Goal: Check status: Check status

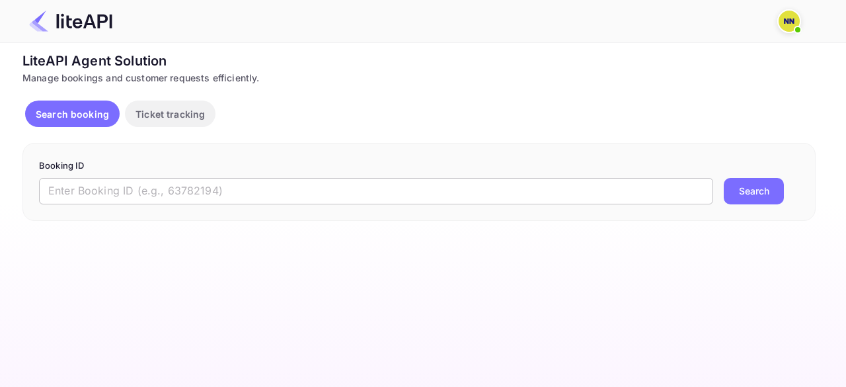
drag, startPoint x: 196, startPoint y: 190, endPoint x: 212, endPoint y: 194, distance: 16.2
click at [196, 191] on input "text" at bounding box center [376, 191] width 674 height 26
paste input "8624314"
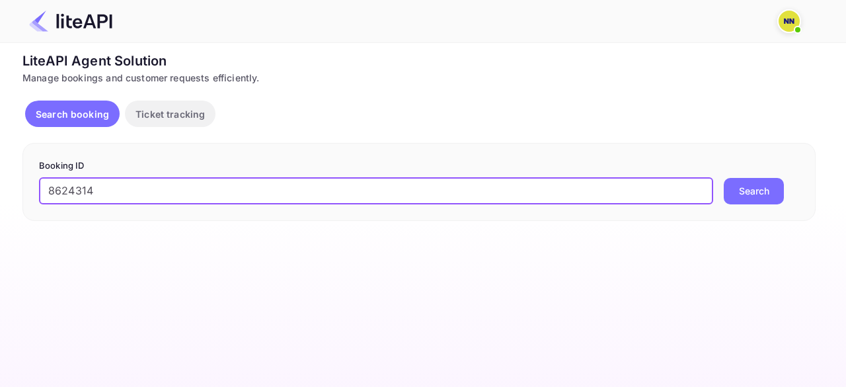
type input "8624314"
click at [730, 202] on button "Search" at bounding box center [754, 191] width 60 height 26
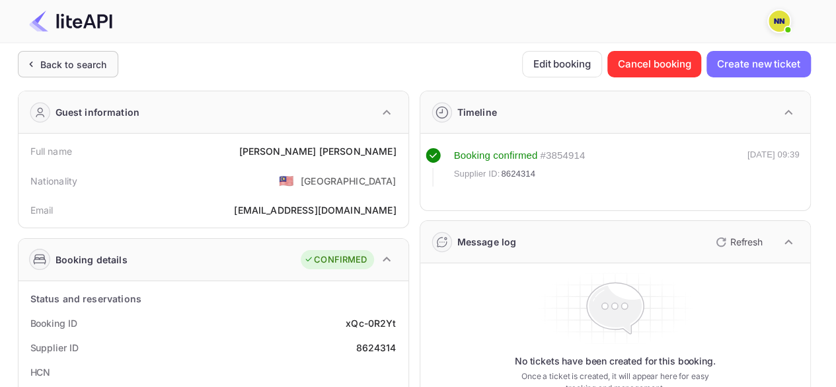
click at [50, 54] on div "Back to search" at bounding box center [68, 64] width 101 height 26
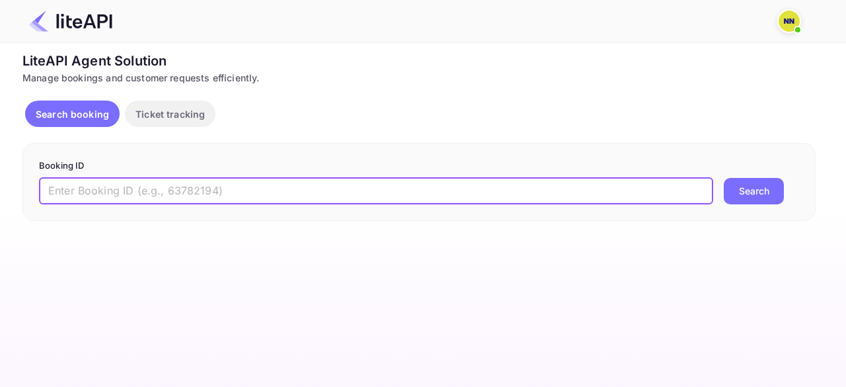
click at [117, 197] on input "text" at bounding box center [376, 191] width 674 height 26
paste input "8768851"
type input "8768851"
click at [747, 199] on button "Search" at bounding box center [754, 191] width 60 height 26
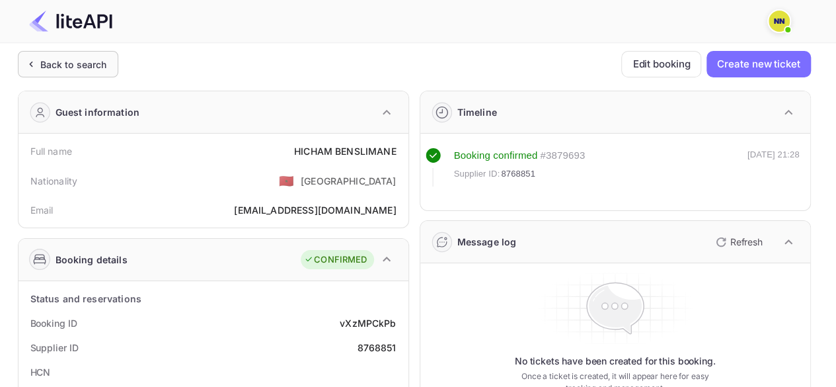
click at [69, 64] on div "Back to search" at bounding box center [73, 65] width 67 height 14
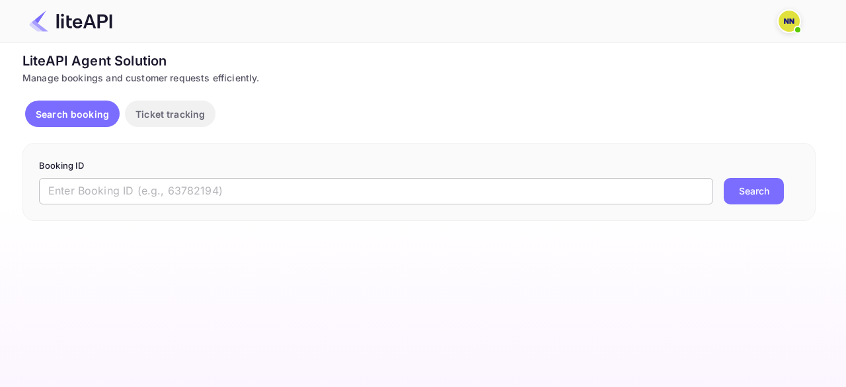
drag, startPoint x: 161, startPoint y: 165, endPoint x: 163, endPoint y: 184, distance: 19.9
click at [161, 175] on form "Booking ID ​ Search" at bounding box center [419, 181] width 760 height 45
click at [163, 187] on input "text" at bounding box center [376, 191] width 674 height 26
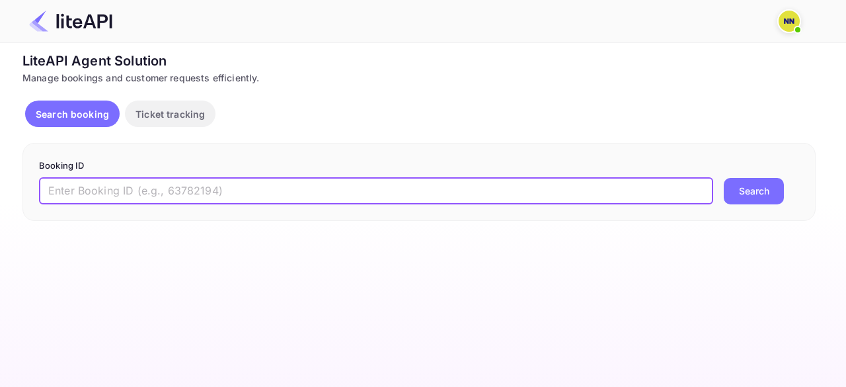
paste input "8913508"
type input "8913508"
click at [762, 187] on button "Search" at bounding box center [754, 191] width 60 height 26
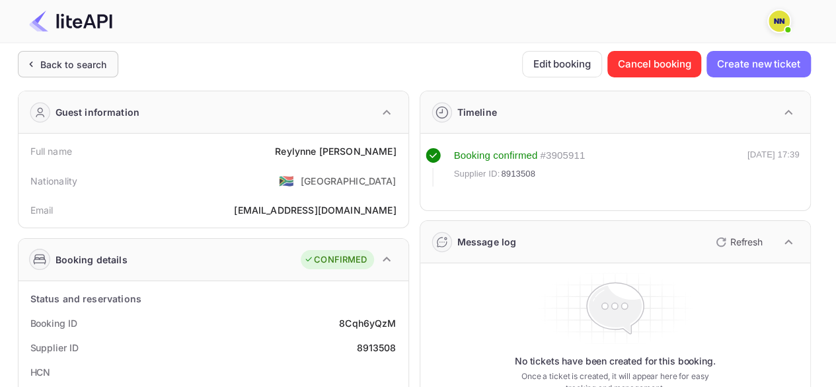
click at [65, 60] on div "Back to search" at bounding box center [73, 65] width 67 height 14
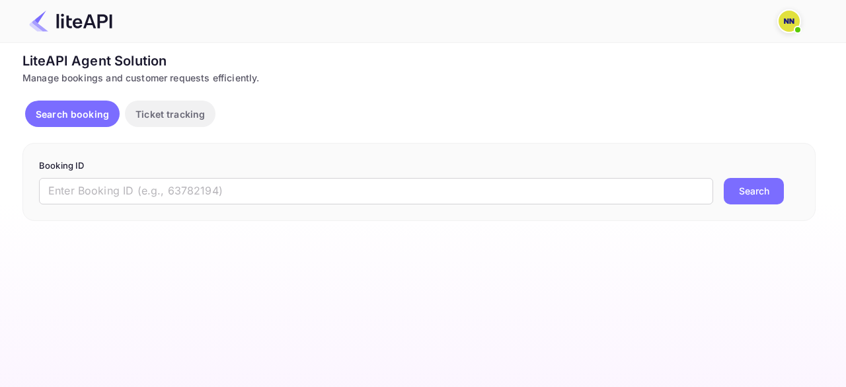
click at [364, 170] on p "Booking ID" at bounding box center [419, 165] width 760 height 13
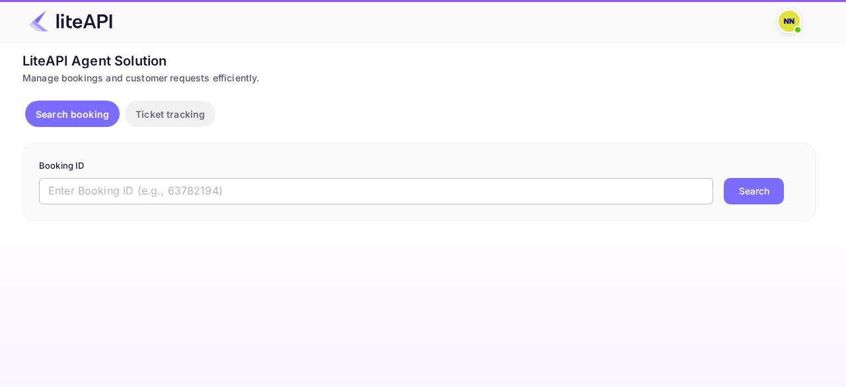
click at [377, 187] on input "text" at bounding box center [376, 191] width 674 height 26
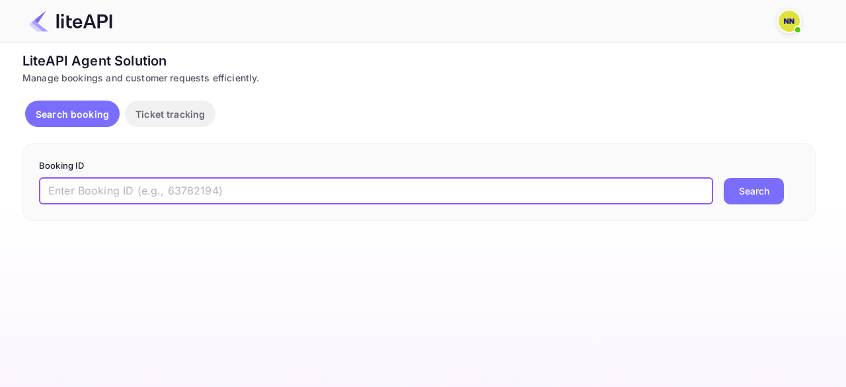
paste input "8292362"
type input "8292362"
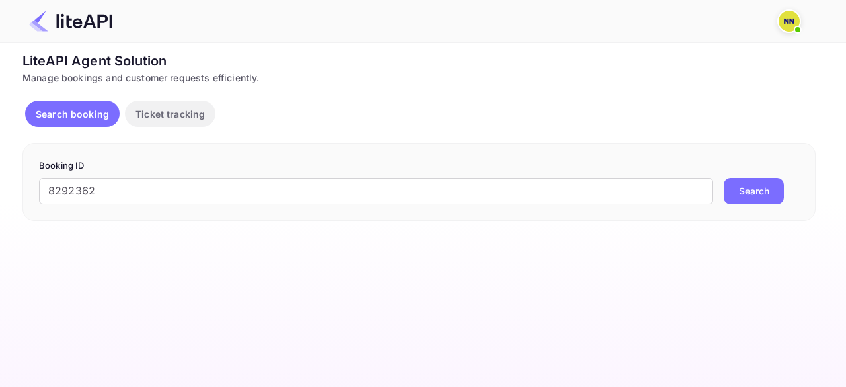
click at [739, 199] on button "Search" at bounding box center [754, 191] width 60 height 26
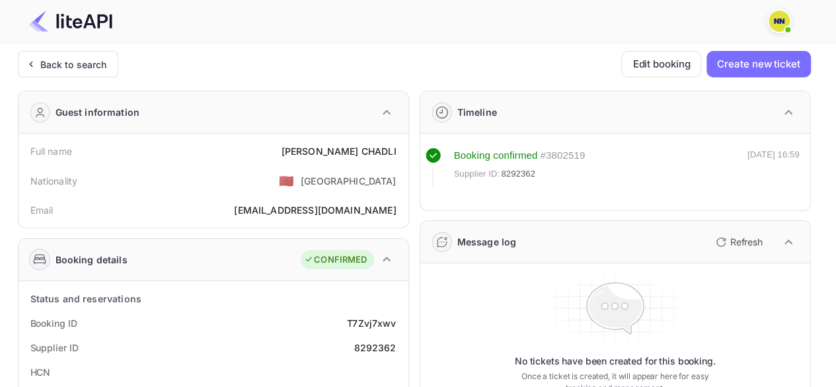
drag, startPoint x: 72, startPoint y: 71, endPoint x: 96, endPoint y: 25, distance: 51.5
click at [72, 70] on div "Back to search" at bounding box center [73, 65] width 67 height 14
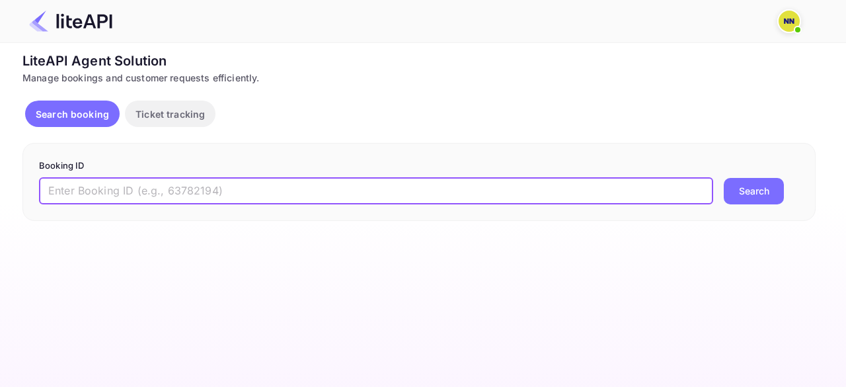
click at [147, 188] on input "text" at bounding box center [376, 191] width 674 height 26
paste input "8435173"
type input "8435173"
click at [748, 183] on button "Search" at bounding box center [754, 191] width 60 height 26
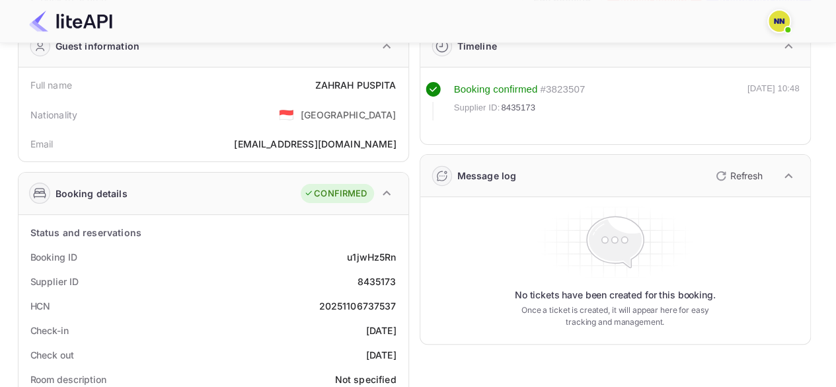
scroll to position [132, 0]
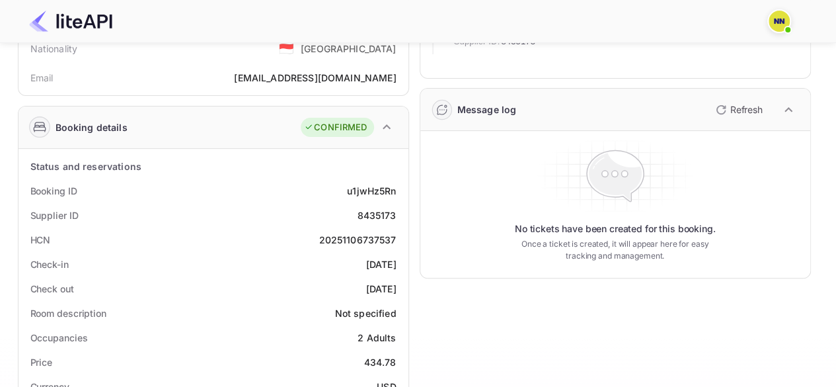
click at [359, 233] on div "20251106737537" at bounding box center [357, 240] width 77 height 14
copy div "20251106737537"
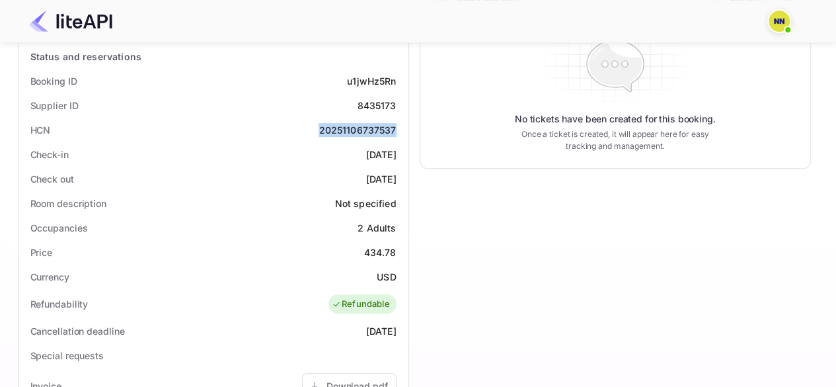
scroll to position [0, 0]
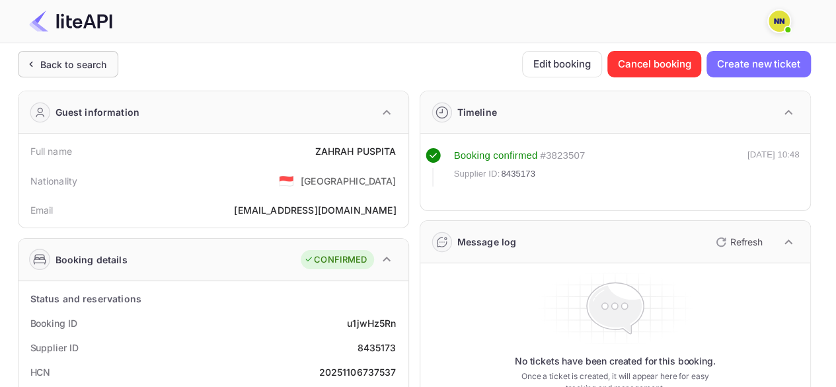
click at [61, 72] on div "Back to search" at bounding box center [68, 64] width 101 height 26
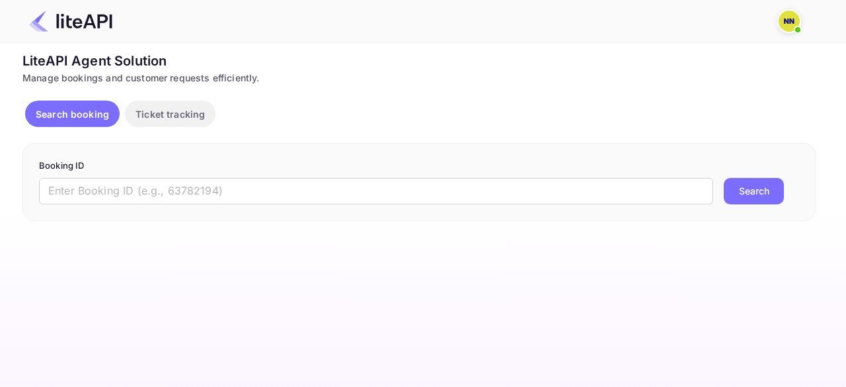
click at [182, 171] on p "Booking ID" at bounding box center [419, 165] width 760 height 13
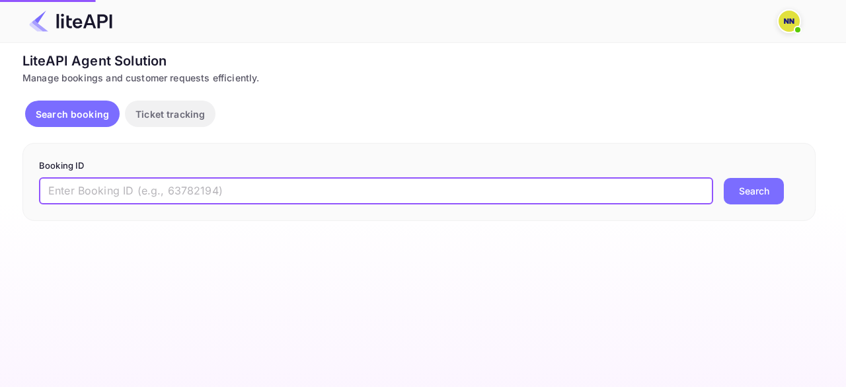
drag, startPoint x: 198, startPoint y: 192, endPoint x: 242, endPoint y: 206, distance: 46.2
click at [200, 193] on input "text" at bounding box center [376, 191] width 674 height 26
paste input "8744563"
type input "8744563"
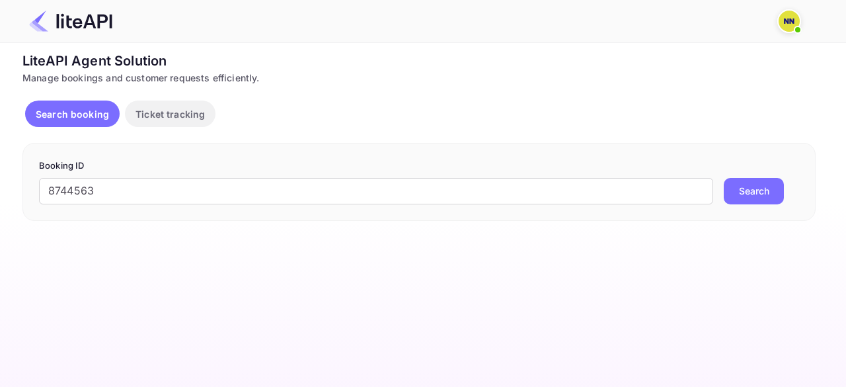
click at [756, 192] on button "Search" at bounding box center [754, 191] width 60 height 26
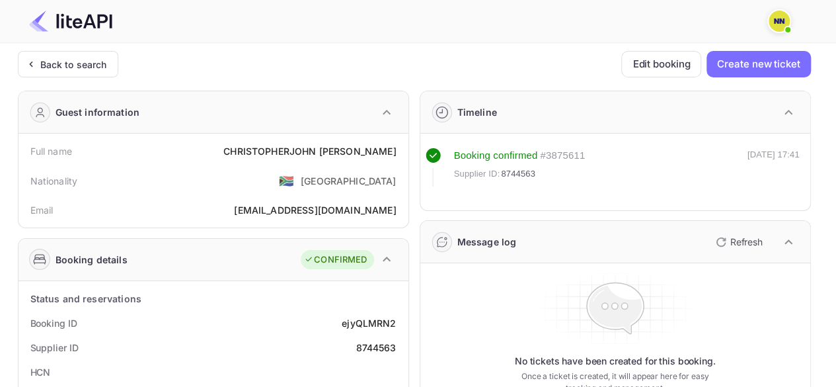
drag, startPoint x: 56, startPoint y: 60, endPoint x: 209, endPoint y: 3, distance: 163.6
click at [56, 60] on div "Back to search" at bounding box center [73, 65] width 67 height 14
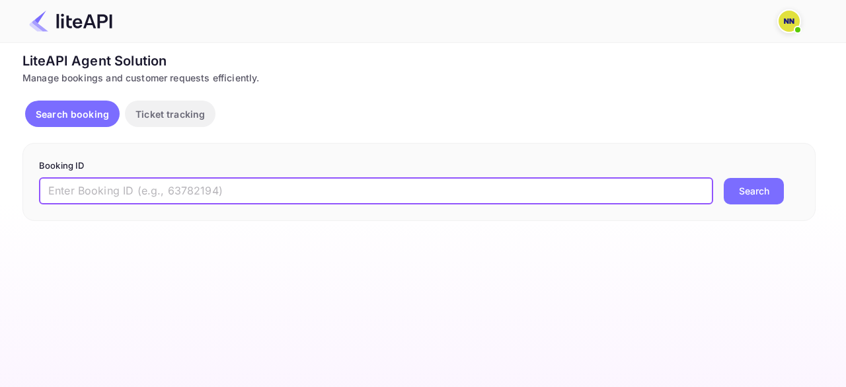
click at [186, 187] on input "text" at bounding box center [376, 191] width 674 height 26
paste input "8738039"
type input "8738039"
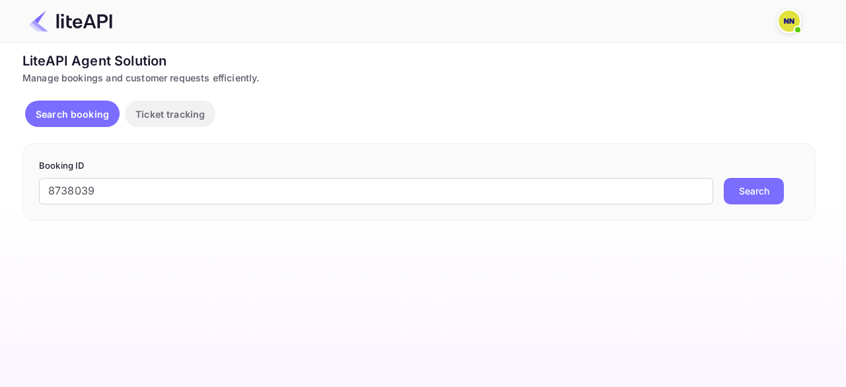
click at [759, 204] on div "Booking ID 8738039 ​ Search" at bounding box center [418, 182] width 793 height 78
click at [736, 198] on button "Search" at bounding box center [754, 191] width 60 height 26
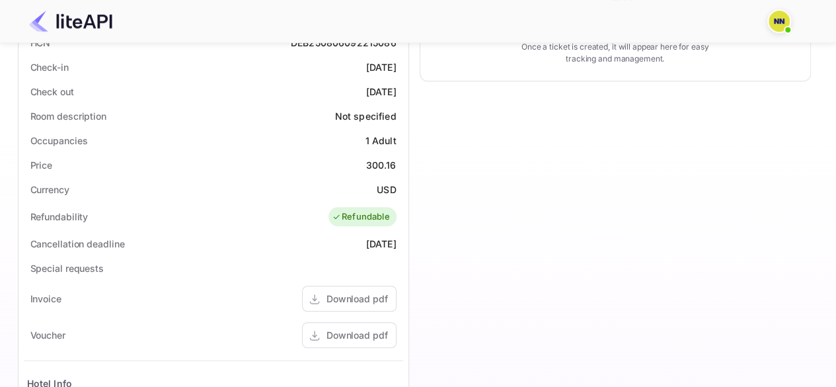
scroll to position [308, 0]
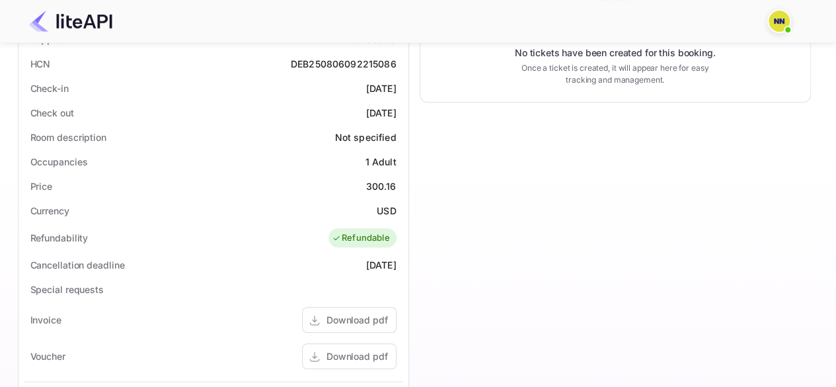
click at [328, 61] on div "DEB250806092215086" at bounding box center [344, 64] width 106 height 14
copy div "DEB250806092215086"
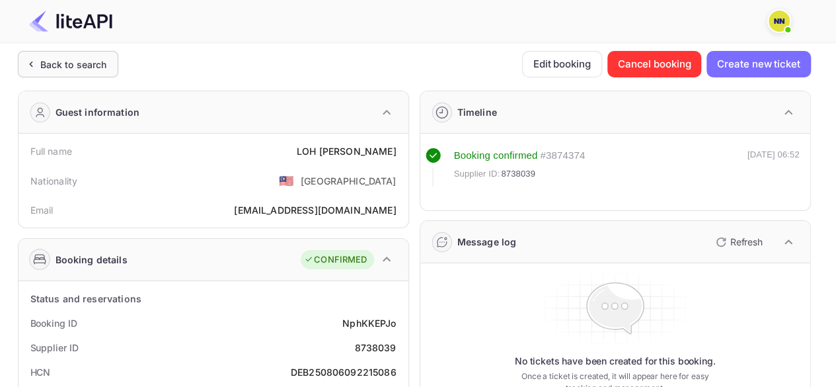
click at [52, 67] on div "Back to search" at bounding box center [73, 65] width 67 height 14
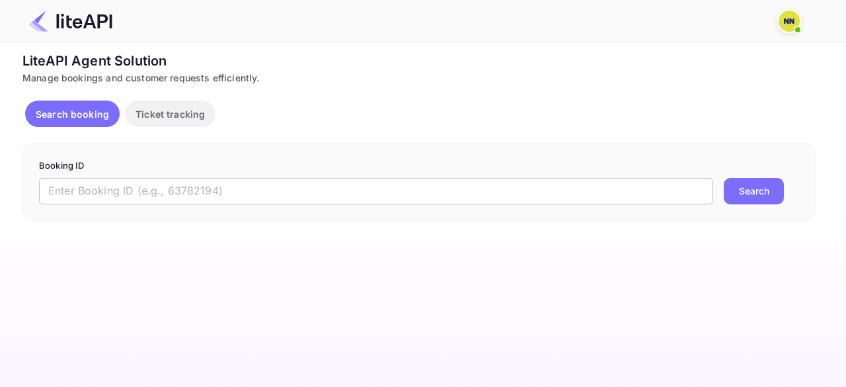
click at [170, 192] on input "text" at bounding box center [376, 191] width 674 height 26
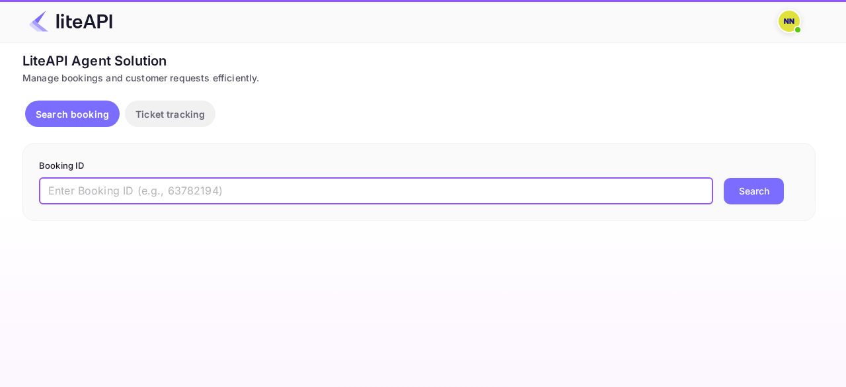
paste input "8913588"
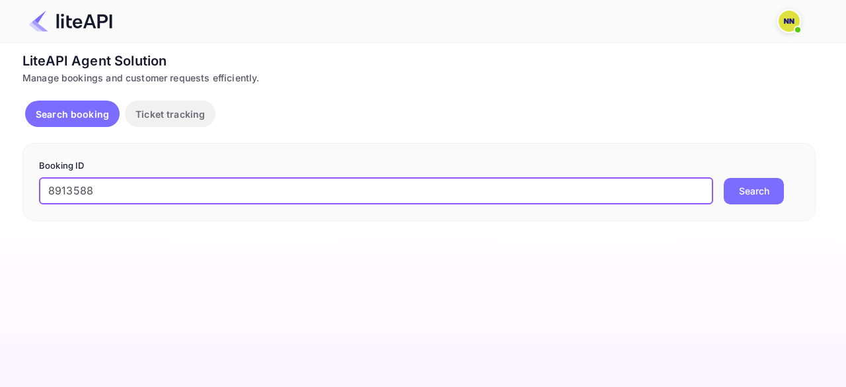
type input "8913588"
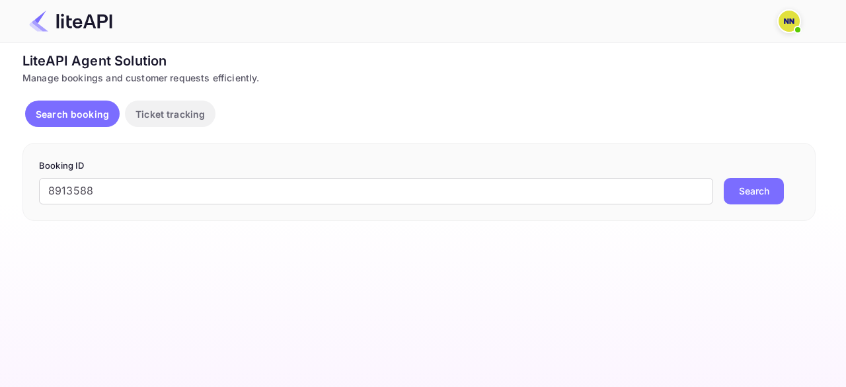
click at [744, 190] on button "Search" at bounding box center [754, 191] width 60 height 26
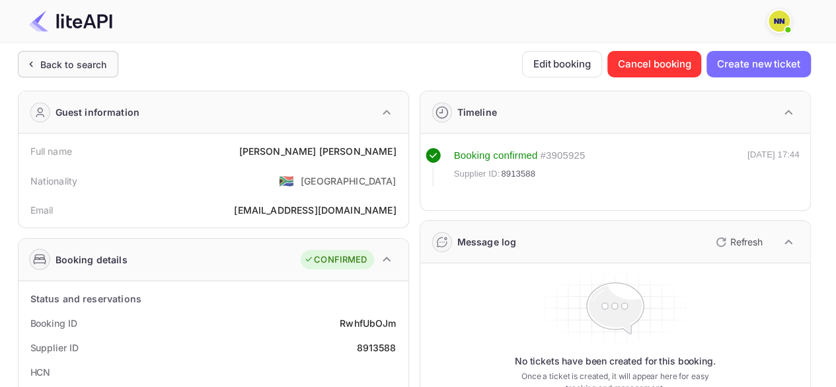
click at [63, 73] on div "Back to search" at bounding box center [68, 64] width 101 height 26
